Goal: Check status: Check status

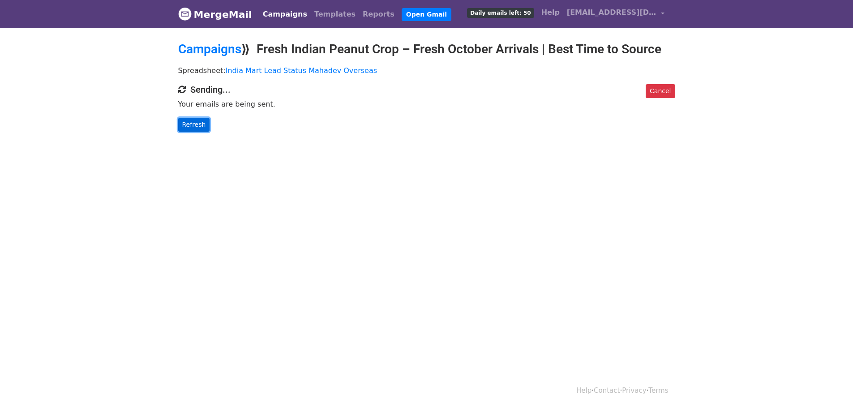
drag, startPoint x: 0, startPoint y: 0, endPoint x: 186, endPoint y: 125, distance: 224.5
click at [186, 125] on link "Refresh" at bounding box center [194, 125] width 32 height 14
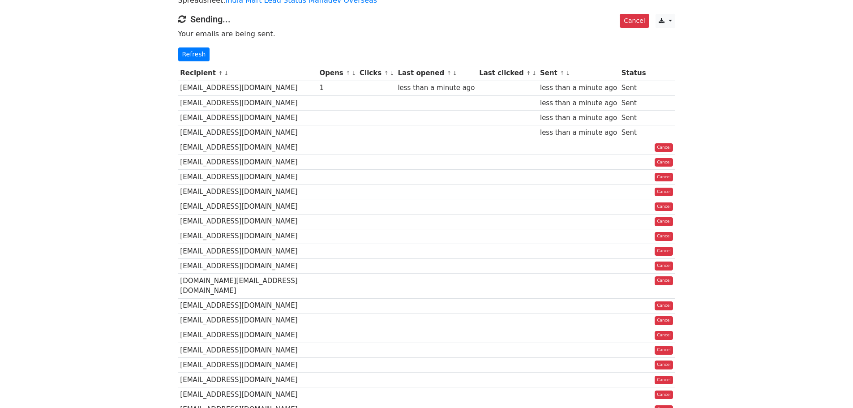
scroll to position [64, 0]
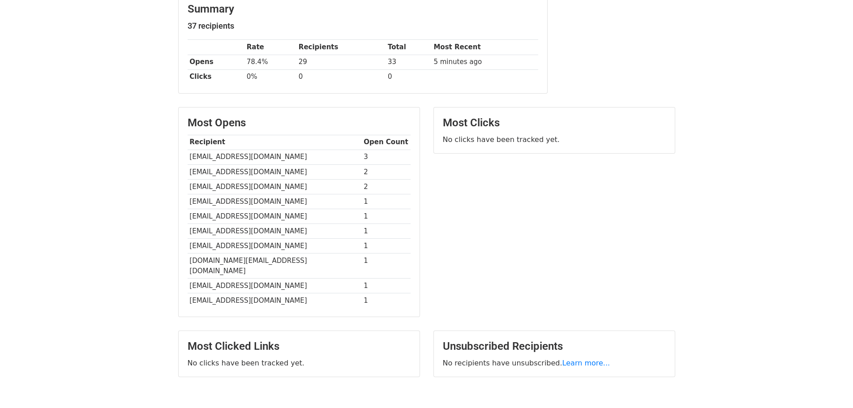
scroll to position [162, 0]
